Goal: Information Seeking & Learning: Learn about a topic

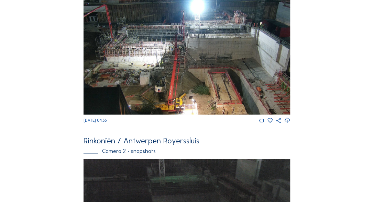
scroll to position [182, 0]
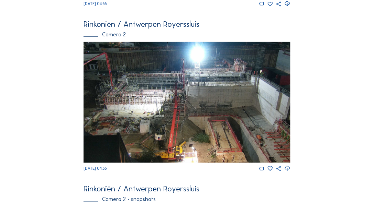
click at [128, 98] on img at bounding box center [187, 102] width 207 height 121
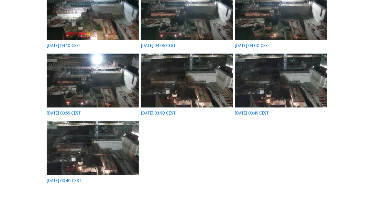
scroll to position [295, 0]
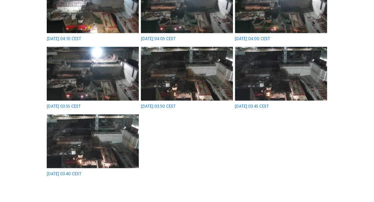
click at [105, 142] on img at bounding box center [93, 142] width 92 height 54
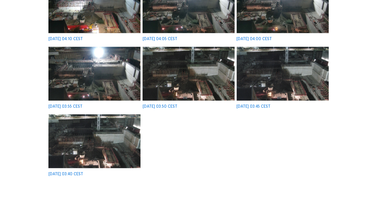
scroll to position [296, 0]
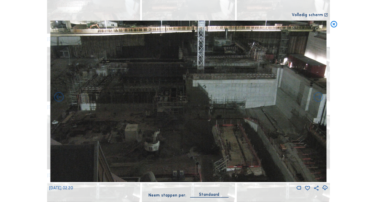
click at [332, 25] on icon at bounding box center [334, 25] width 8 height 8
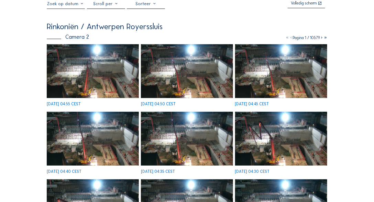
scroll to position [0, 0]
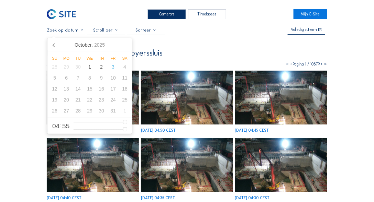
click at [64, 32] on input "text" at bounding box center [66, 30] width 38 height 5
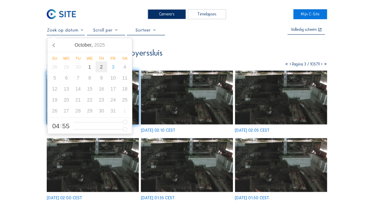
click at [101, 68] on div "2" at bounding box center [102, 67] width 12 height 11
click at [83, 68] on div "30" at bounding box center [78, 67] width 12 height 11
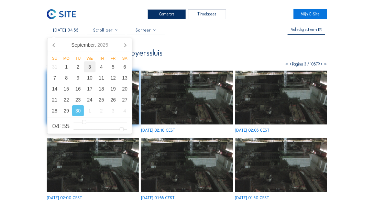
click at [88, 68] on div "3" at bounding box center [90, 67] width 12 height 11
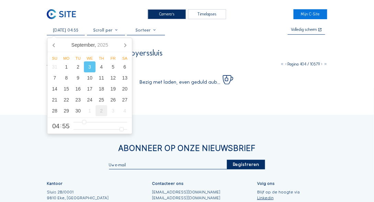
click at [100, 113] on div "2" at bounding box center [102, 111] width 12 height 11
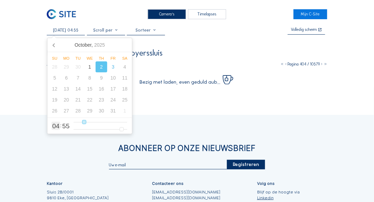
type input "02/10/2025 11:55"
type input "11"
click at [98, 122] on input "range" at bounding box center [101, 123] width 54 height 6
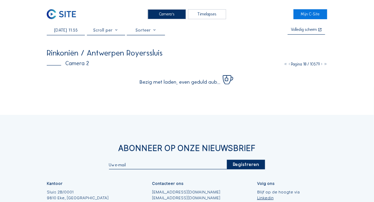
click at [22, 153] on div "Abonneer op onze nieuwsbrief Registreren Kantoor Sluis 2B/0001 9810 Eke, Belgiu…" at bounding box center [187, 195] width 374 height 160
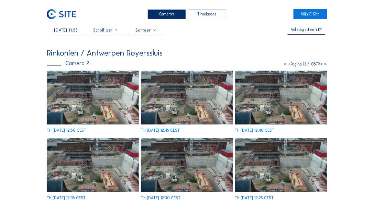
click at [72, 34] on div "02/10/2025 11:55" at bounding box center [66, 32] width 38 height 8
click at [72, 32] on input "02/10/2025 11:55" at bounding box center [66, 30] width 38 height 5
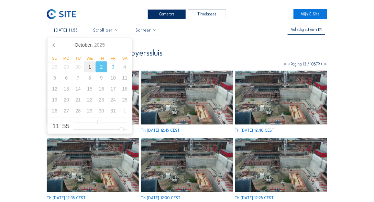
click at [91, 68] on div "1" at bounding box center [90, 67] width 12 height 11
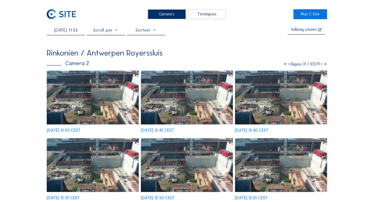
click at [62, 35] on div "01/10/2025 11:55" at bounding box center [66, 32] width 38 height 8
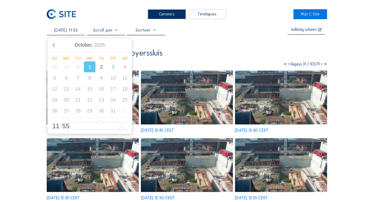
click at [63, 32] on input "01/10/2025 11:55" at bounding box center [66, 30] width 38 height 5
click at [78, 67] on div "30" at bounding box center [78, 67] width 12 height 11
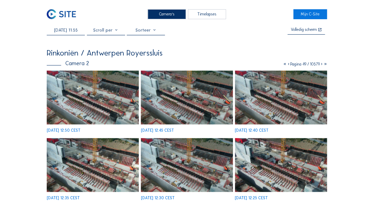
click at [115, 98] on img at bounding box center [93, 98] width 92 height 54
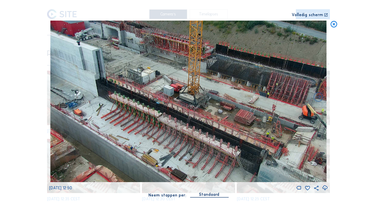
click at [333, 26] on icon at bounding box center [334, 25] width 8 height 8
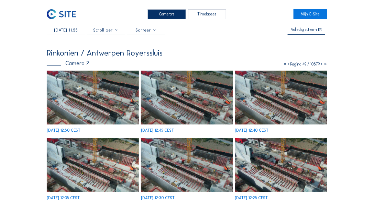
click at [80, 30] on input "30/09/2025 11:55" at bounding box center [66, 30] width 38 height 5
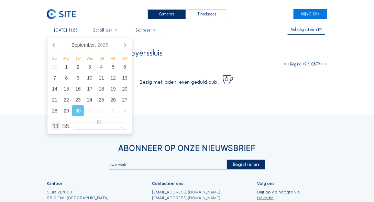
type input "30/09/2025 17:55"
type input "17"
click at [113, 122] on input "range" at bounding box center [101, 123] width 54 height 6
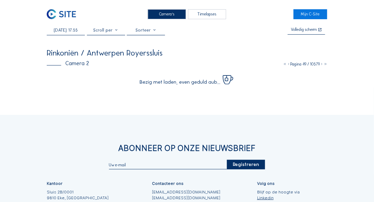
click at [21, 103] on div "Camera's Timelapses Mijn C-Site 30/09/2025 17:55 Volledig scherm Rinkoniën / An…" at bounding box center [187, 138] width 374 height 276
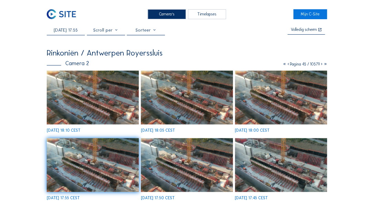
click at [72, 29] on input "30/09/2025 17:55" at bounding box center [66, 30] width 38 height 5
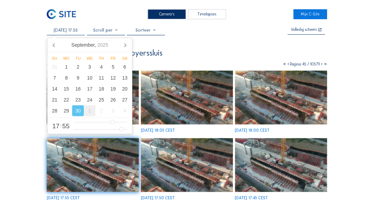
click at [89, 112] on div "1" at bounding box center [90, 111] width 12 height 11
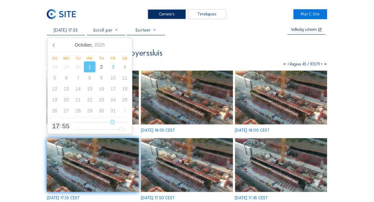
type input "01/10/2025 02:55"
type input "2"
click at [79, 123] on input "range" at bounding box center [101, 123] width 54 height 6
type input "01/10/2025 05:55"
type input "5"
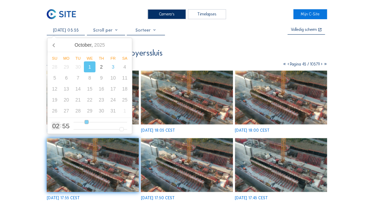
click at [86, 123] on input "range" at bounding box center [101, 123] width 54 height 6
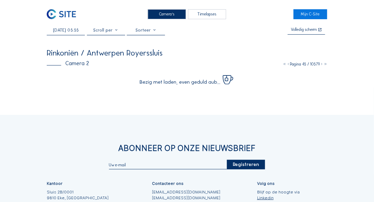
click at [27, 83] on div "Camera's Timelapses Mijn C-Site 01/10/2025 05:55 Volledig scherm Rinkoniën / An…" at bounding box center [187, 138] width 374 height 276
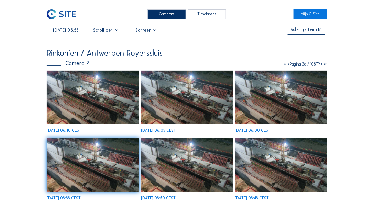
click at [80, 32] on input "01/10/2025 05:55" at bounding box center [66, 30] width 38 height 5
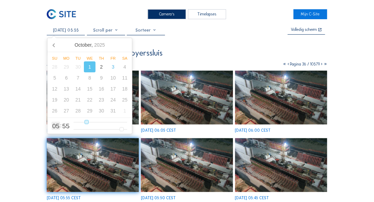
type input "01/10/2025 08:55"
type input "8"
click at [94, 123] on input "range" at bounding box center [101, 123] width 54 height 6
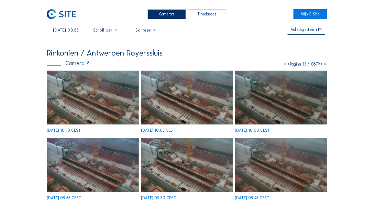
click at [70, 30] on input "01/10/2025 08:55" at bounding box center [66, 30] width 38 height 5
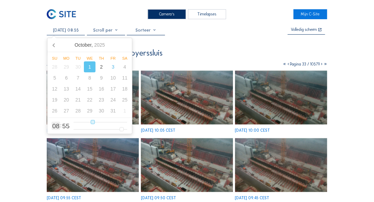
type input "01/10/2025 15:55"
type input "15"
click at [108, 123] on input "range" at bounding box center [101, 123] width 54 height 6
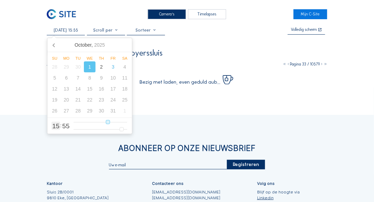
type input "01/10/2025 11:55"
type input "11"
click at [98, 122] on input "range" at bounding box center [101, 123] width 54 height 6
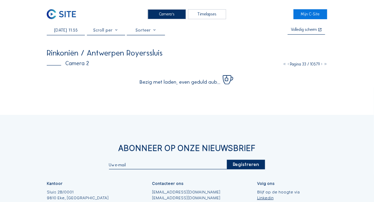
click at [33, 83] on div "Camera's Timelapses Mijn C-Site 01/10/2025 11:55 Volledig scherm Rinkoniën / An…" at bounding box center [187, 138] width 374 height 276
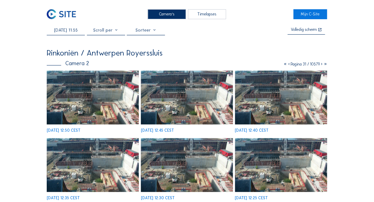
click at [62, 34] on div "01/10/2025 11:55" at bounding box center [66, 32] width 38 height 8
click at [78, 30] on input "01/10/2025 11:55" at bounding box center [66, 30] width 38 height 5
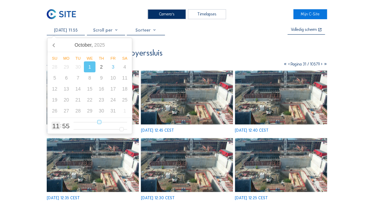
type input "01/10/2025 08:55"
type input "8"
click at [93, 123] on input "range" at bounding box center [101, 123] width 54 height 6
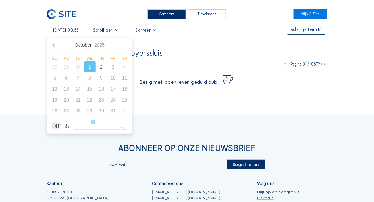
type input "01/10/2025 09:55"
type input "9"
type input "01/10/2025 10:55"
type input "10"
click at [96, 122] on input "range" at bounding box center [101, 123] width 54 height 6
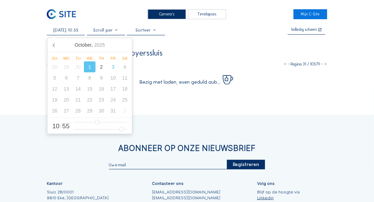
click at [33, 87] on div "Camera's Timelapses Mijn C-Site 01/10/2025 10:55 Volledig scherm Rinkoniën / An…" at bounding box center [187, 138] width 374 height 276
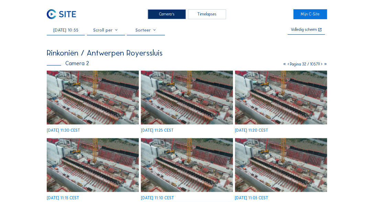
click at [76, 31] on input "01/10/2025 10:55" at bounding box center [66, 30] width 38 height 5
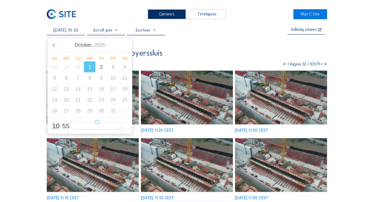
type input "01/10/2025 11:55"
type input "11"
type input "01/10/2025 10:55"
type input "10"
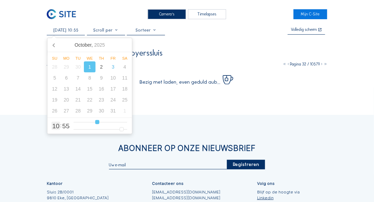
type input "01/10/2025 11:55"
type input "11"
click at [98, 124] on input "range" at bounding box center [101, 123] width 54 height 6
type input "01/10/2025 11:54"
type input "54"
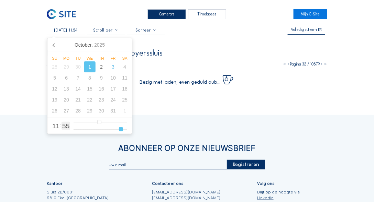
type input "01/10/2025 11:53"
type input "53"
type input "01/10/2025 11:52"
type input "52"
type input "01/10/2025 11:51"
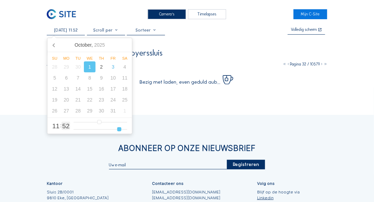
type input "51"
type input "01/10/2025 11:50"
type input "50"
type input "01/10/2025 11:49"
type input "49"
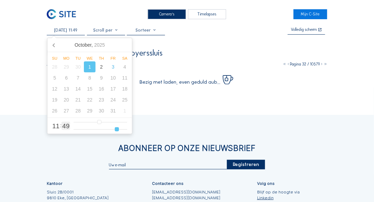
type input "01/10/2025 11:48"
type input "48"
type input "01/10/2025 11:47"
type input "47"
type input "01/10/2025 11:46"
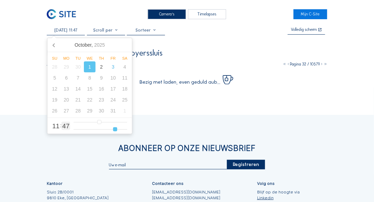
type input "46"
type input "01/10/2025 11:45"
type input "45"
type input "01/10/2025 11:44"
type input "44"
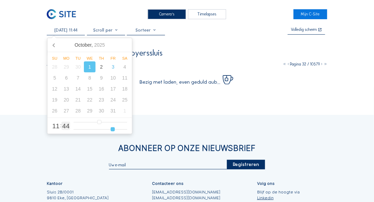
type input "01/10/2025 11:43"
drag, startPoint x: 120, startPoint y: 130, endPoint x: 111, endPoint y: 129, distance: 8.9
type input "43"
click at [111, 129] on input "range" at bounding box center [101, 130] width 54 height 6
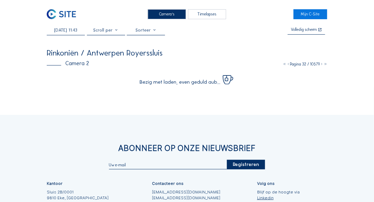
click at [13, 64] on div "Camera's Timelapses Mijn C-Site 01/10/2025 11:43 Volledig scherm Rinkoniën / An…" at bounding box center [187, 138] width 374 height 276
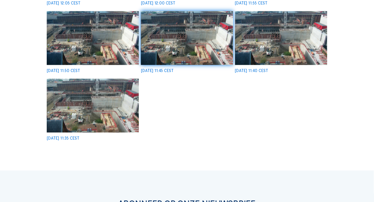
scroll to position [334, 0]
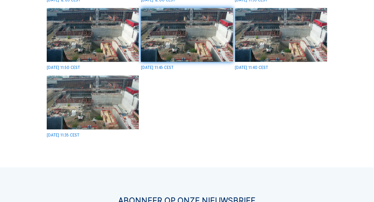
click at [115, 98] on img at bounding box center [93, 103] width 92 height 54
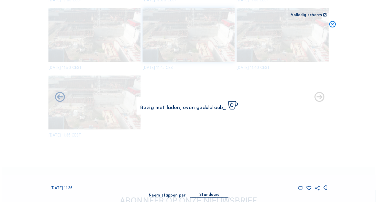
scroll to position [336, 0]
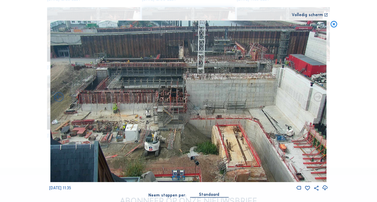
click at [319, 98] on icon at bounding box center [318, 97] width 12 height 12
click at [318, 98] on icon at bounding box center [318, 97] width 12 height 12
click at [334, 26] on icon at bounding box center [334, 25] width 8 height 8
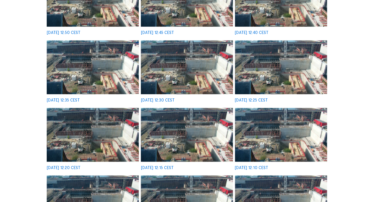
scroll to position [0, 0]
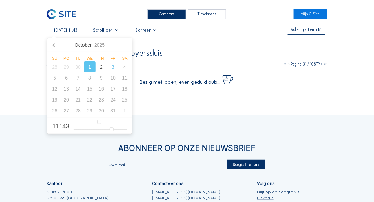
click at [75, 32] on input "01/10/2025 11:43" at bounding box center [66, 30] width 38 height 5
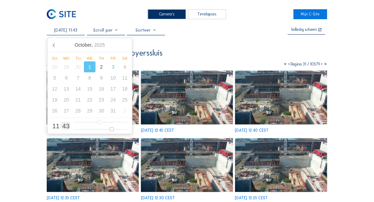
click at [112, 129] on input "range" at bounding box center [101, 130] width 54 height 6
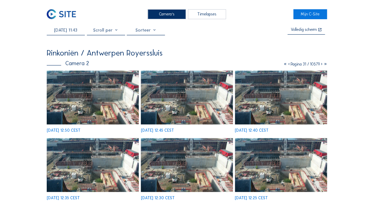
click at [79, 30] on input "01/10/2025 11:43" at bounding box center [66, 30] width 38 height 5
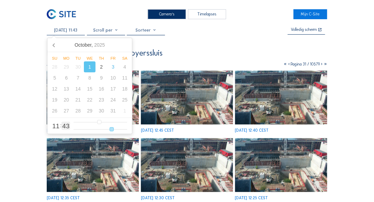
type input "01/10/2025 11:41"
type input "41"
type input "01/10/2025 11:40"
type input "40"
type input "01/10/2025 11:39"
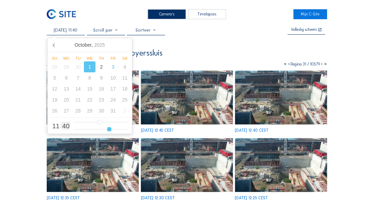
type input "39"
type input "01/10/2025 11:38"
type input "38"
type input "01/10/2025 11:37"
type input "37"
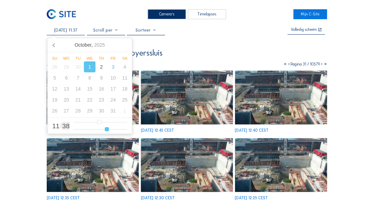
type input "01/10/2025 11:36"
type input "36"
type input "01/10/2025 11:35"
type input "35"
type input "01/10/2025 11:34"
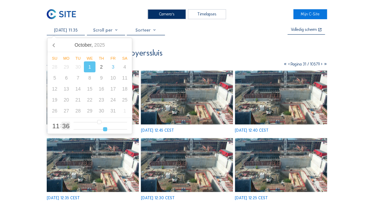
type input "34"
type input "01/10/2025 11:33"
type input "33"
type input "01/10/2025 11:32"
type input "32"
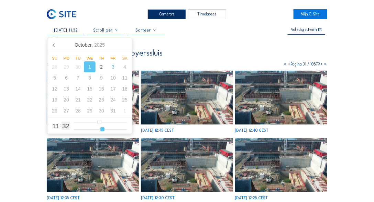
type input "01/10/2025 11:31"
type input "31"
type input "01/10/2025 11:30"
type input "30"
type input "01/10/2025 11:29"
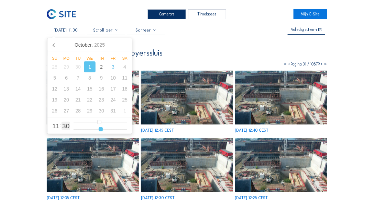
type input "29"
type input "01/10/2025 11:28"
type input "28"
type input "01/10/2025 11:27"
type input "27"
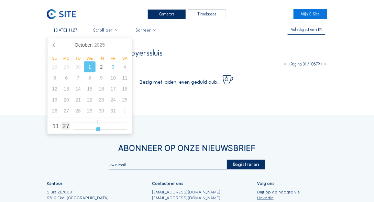
type input "01/10/2025 11:26"
type input "26"
type input "01/10/2025 11:25"
type input "25"
type input "01/10/2025 11:24"
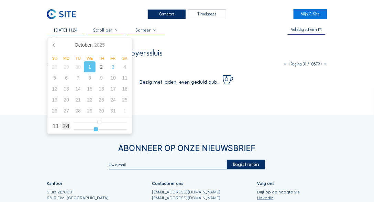
drag, startPoint x: 110, startPoint y: 130, endPoint x: 96, endPoint y: 130, distance: 14.8
type input "24"
click at [96, 130] on input "range" at bounding box center [101, 130] width 54 height 6
click at [41, 139] on div "Abonneer op onze nieuwsbrief Registreren Kantoor Sluis 2B/0001 9810 Eke, Belgiu…" at bounding box center [187, 195] width 374 height 160
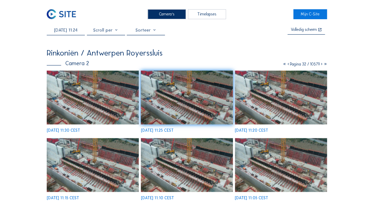
click at [80, 105] on img at bounding box center [93, 98] width 92 height 54
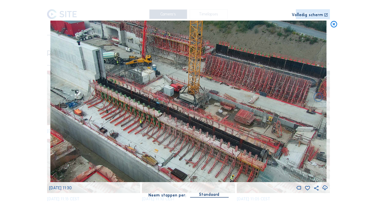
click at [333, 25] on icon at bounding box center [334, 25] width 8 height 8
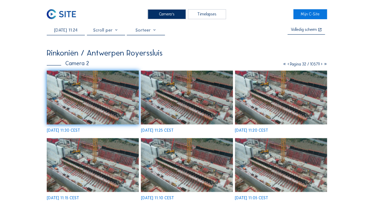
click at [320, 65] on icon at bounding box center [322, 64] width 4 height 5
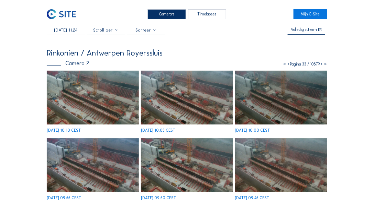
click at [286, 65] on icon at bounding box center [288, 64] width 4 height 5
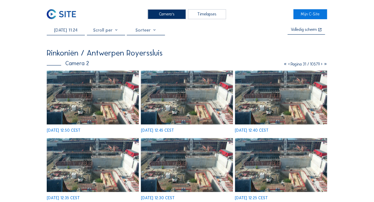
click at [167, 17] on div "Camera's" at bounding box center [167, 14] width 38 height 10
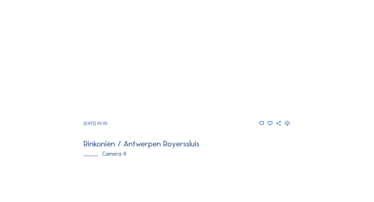
scroll to position [516, 0]
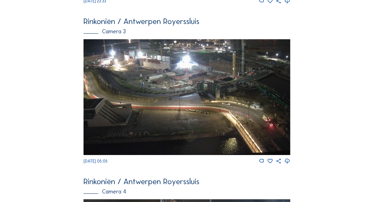
click at [142, 83] on img at bounding box center [187, 97] width 207 height 116
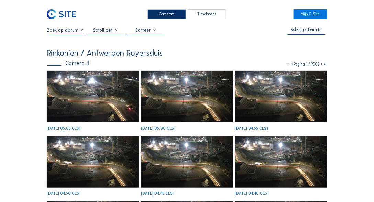
click at [108, 85] on img at bounding box center [93, 97] width 92 height 52
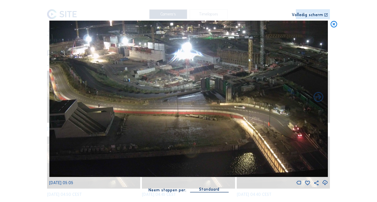
click at [332, 25] on icon at bounding box center [334, 25] width 8 height 8
